Goal: Complete application form

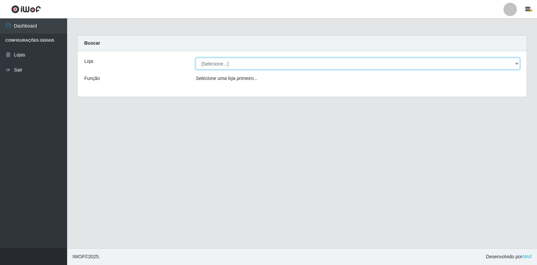
click at [209, 64] on select "[Selecione...] Atacado Vem - Loja 30 Laranjeiras Velha" at bounding box center [358, 64] width 324 height 12
select select "495"
click at [196, 58] on select "[Selecione...] Atacado Vem - Loja 30 Laranjeiras Velha" at bounding box center [358, 64] width 324 height 12
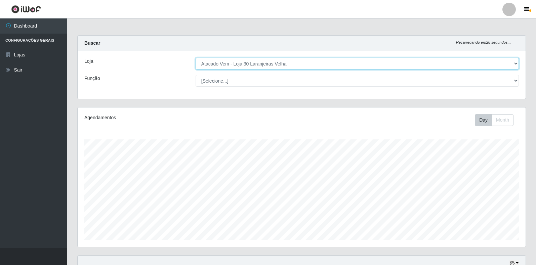
scroll to position [139, 448]
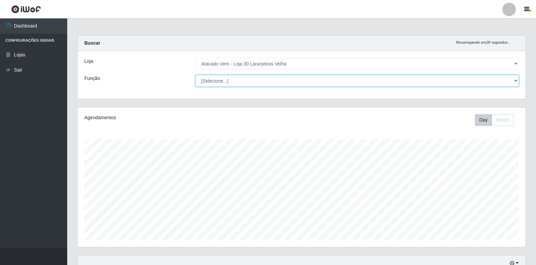
click at [414, 81] on select "[Selecione...] Repositor Repositor + Repositor ++" at bounding box center [356, 81] width 323 height 12
click at [195, 75] on select "[Selecione...] Repositor Repositor + Repositor ++" at bounding box center [356, 81] width 323 height 12
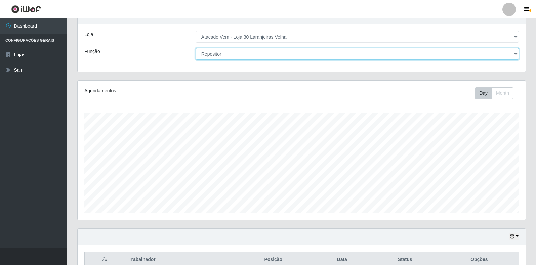
scroll to position [0, 0]
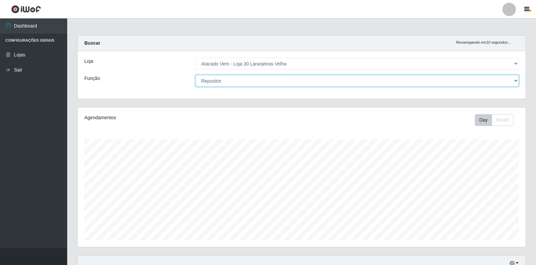
click at [348, 80] on select "[Selecione...] Repositor Repositor + Repositor ++" at bounding box center [356, 81] width 323 height 12
select select "82"
click at [195, 75] on select "[Selecione...] Repositor Repositor + Repositor ++" at bounding box center [356, 81] width 323 height 12
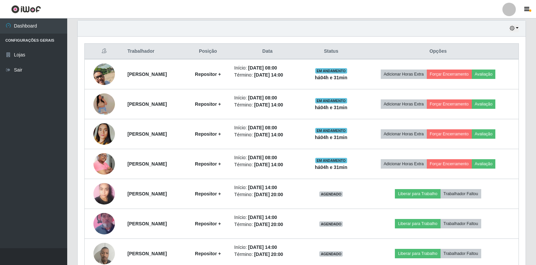
scroll to position [271, 0]
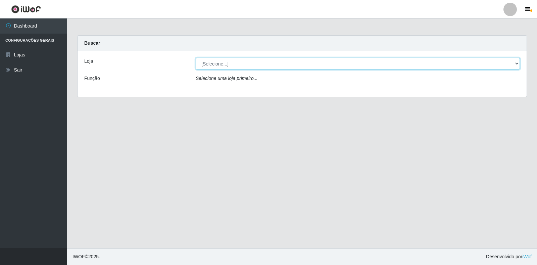
click at [400, 67] on select "[Selecione...] Atacado Vem - Loja 30 Laranjeiras Velha" at bounding box center [358, 64] width 324 height 12
select select "495"
click at [196, 58] on select "[Selecione...] Atacado Vem - Loja 30 Laranjeiras Velha" at bounding box center [358, 64] width 324 height 12
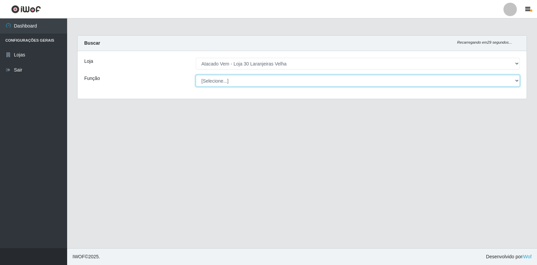
drag, startPoint x: 233, startPoint y: 80, endPoint x: 235, endPoint y: 86, distance: 6.1
click at [233, 80] on select "[Selecione...] Repositor Repositor + Repositor ++" at bounding box center [358, 81] width 324 height 12
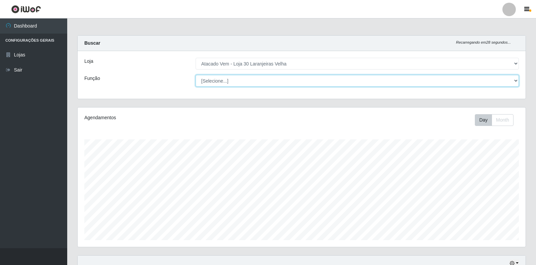
scroll to position [139, 448]
